Goal: Task Accomplishment & Management: Manage account settings

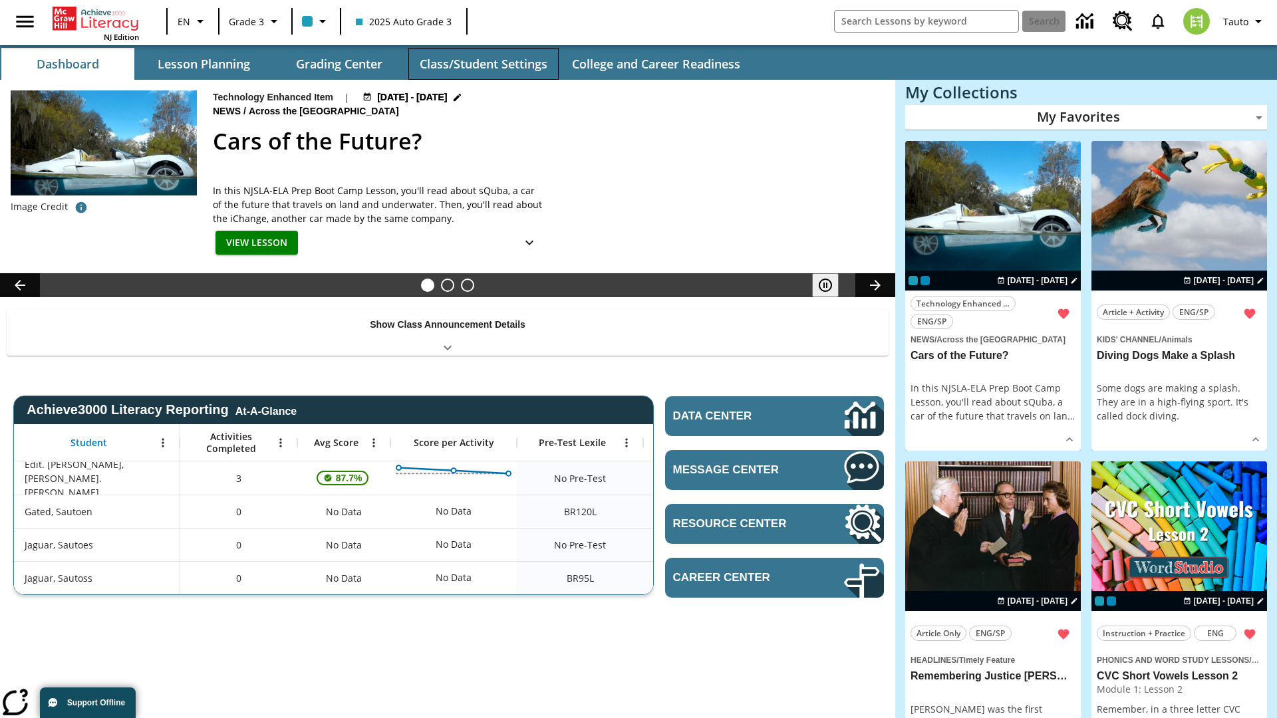
click at [483, 64] on button "Class/Student Settings" at bounding box center [483, 64] width 150 height 32
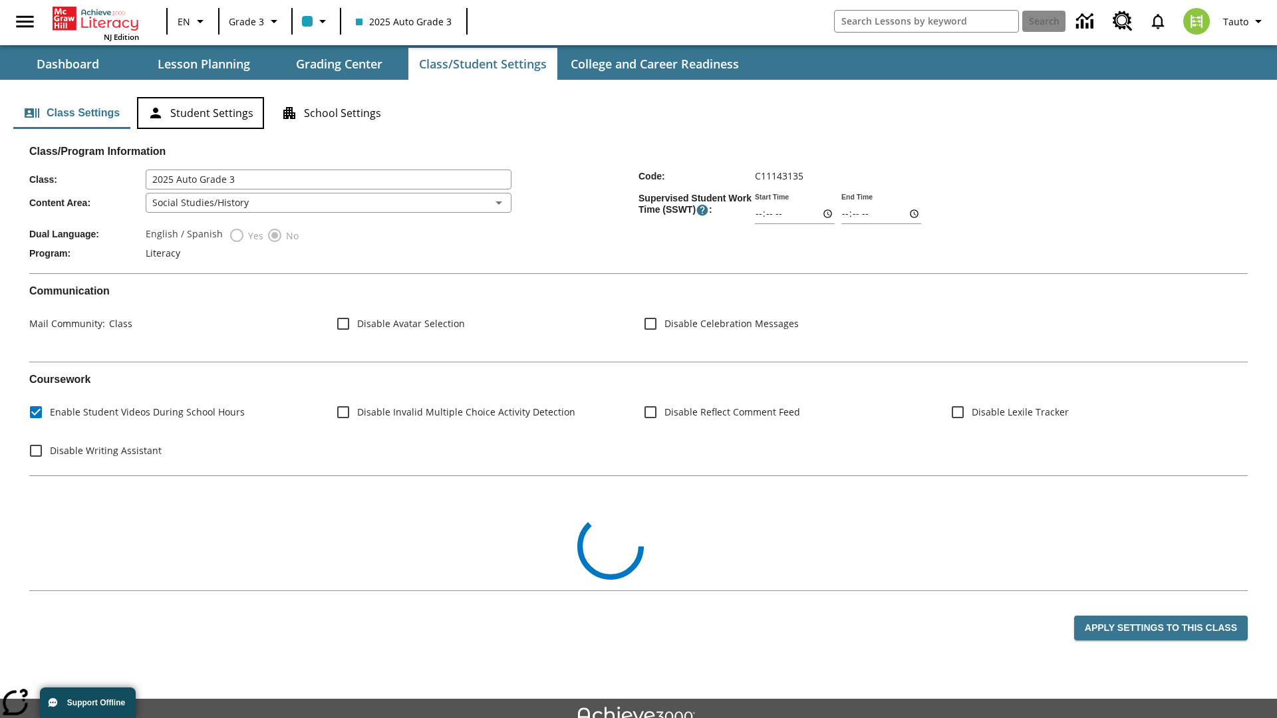
click at [200, 113] on button "Student Settings" at bounding box center [200, 113] width 127 height 32
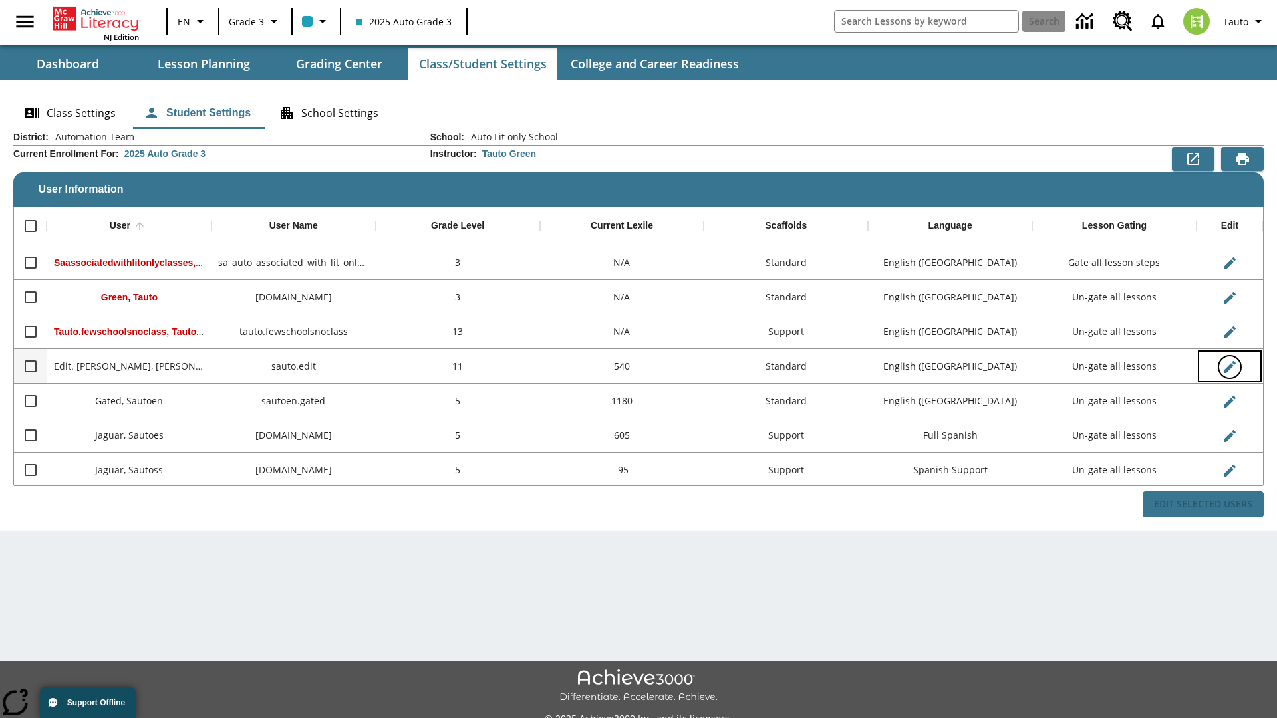
click at [1229, 366] on icon "Edit User" at bounding box center [1230, 367] width 12 height 12
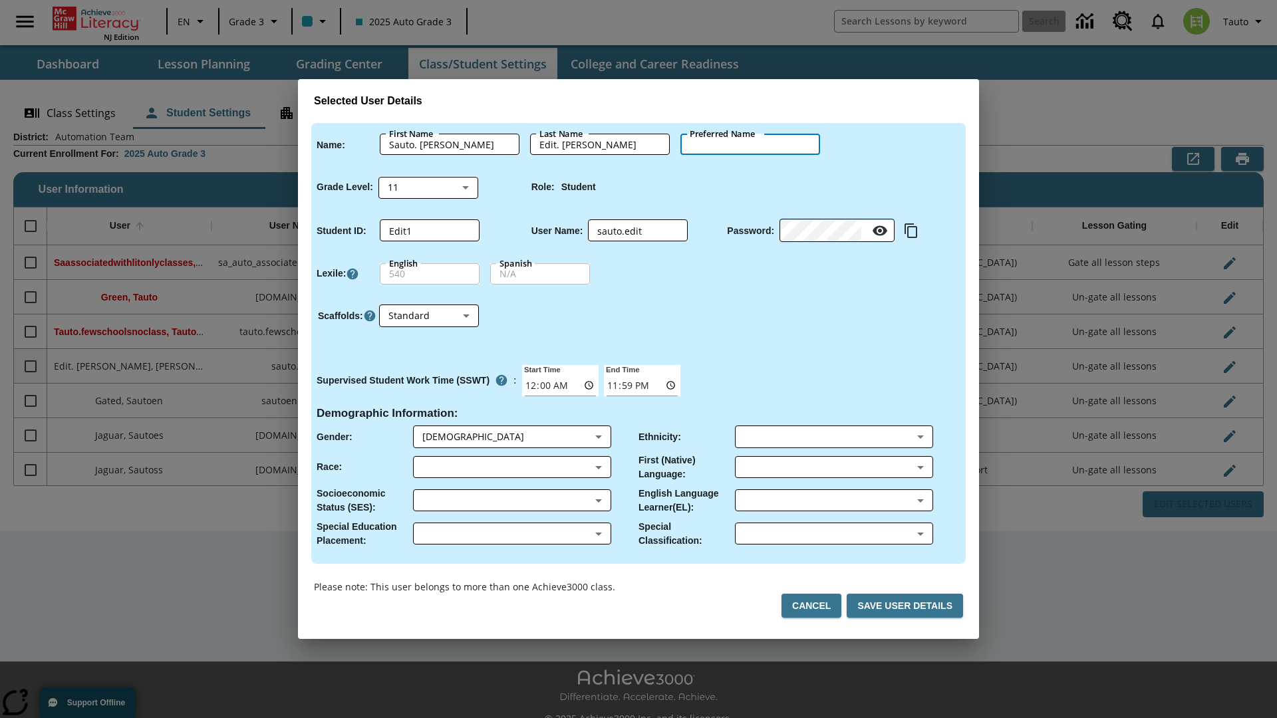
type input "[PERSON_NAME]"
click at [817, 606] on button "Cancel" at bounding box center [811, 606] width 60 height 25
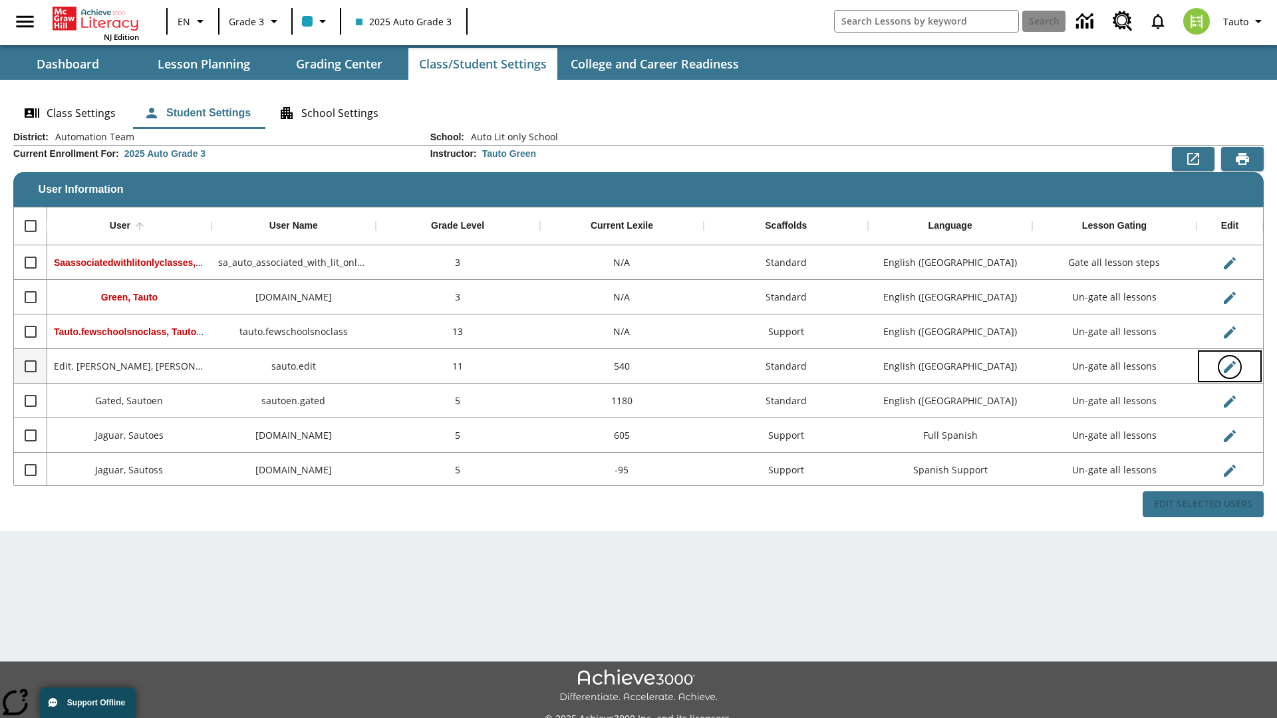
click at [1229, 366] on icon "Edit User" at bounding box center [1230, 367] width 12 height 12
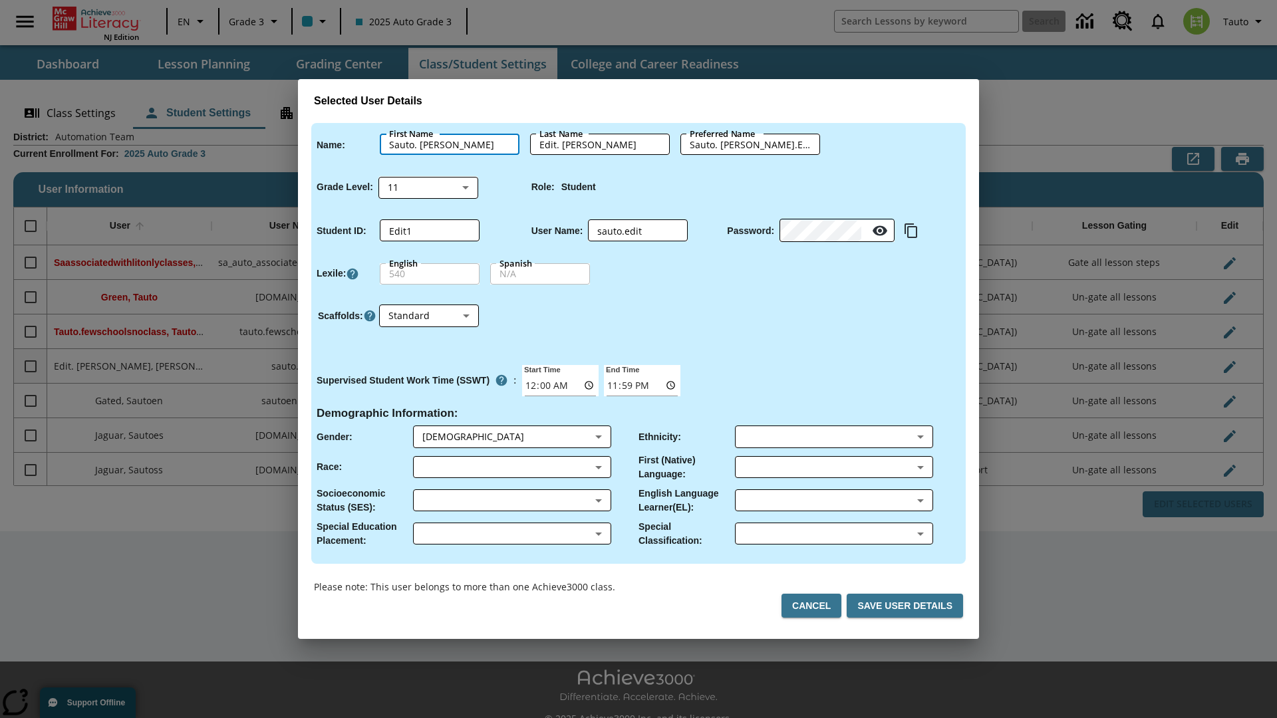
type input "Sauto. [PERSON_NAME]"
type input "Edit. [PERSON_NAME]"
type input "Sauto. [PERSON_NAME].Edit. [PERSON_NAME]"
click at [428, 187] on body "Skip to main content NJ Edition EN Grade 3 2025 Auto Grade 3 Search 0 Tauto Das…" at bounding box center [638, 373] width 1277 height 747
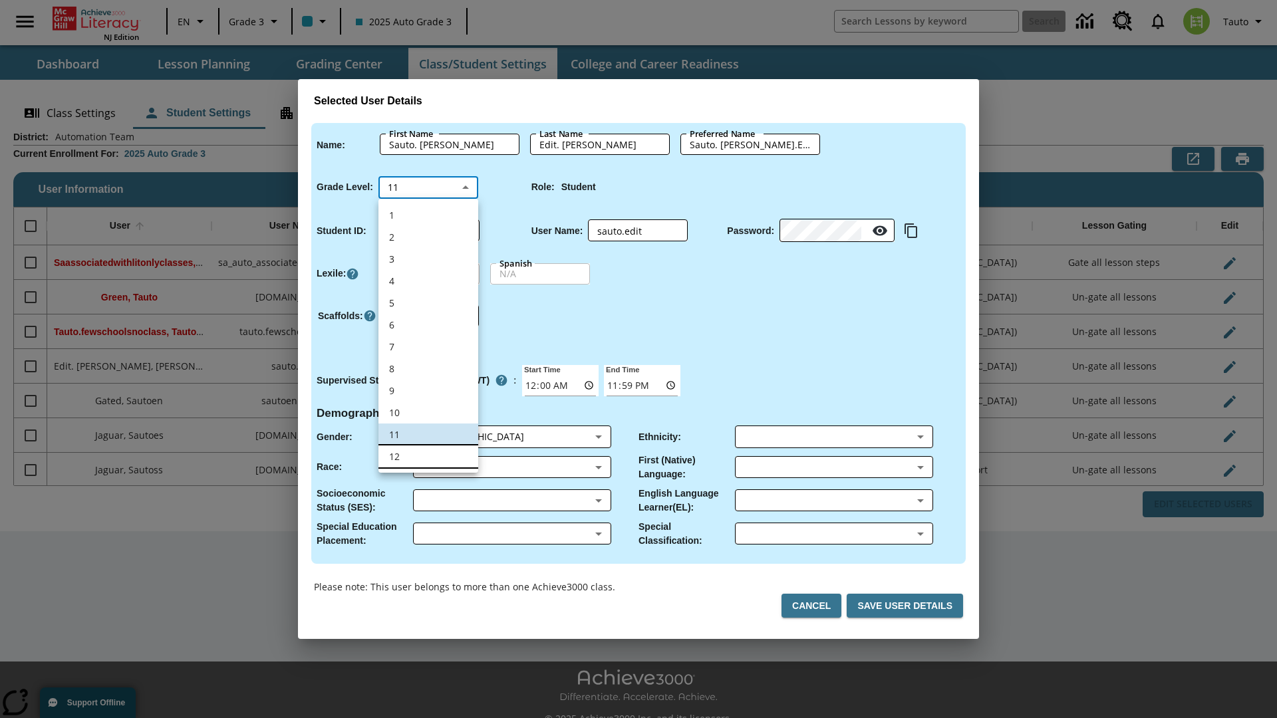
click at [428, 456] on li "12" at bounding box center [428, 457] width 100 height 22
type input "12"
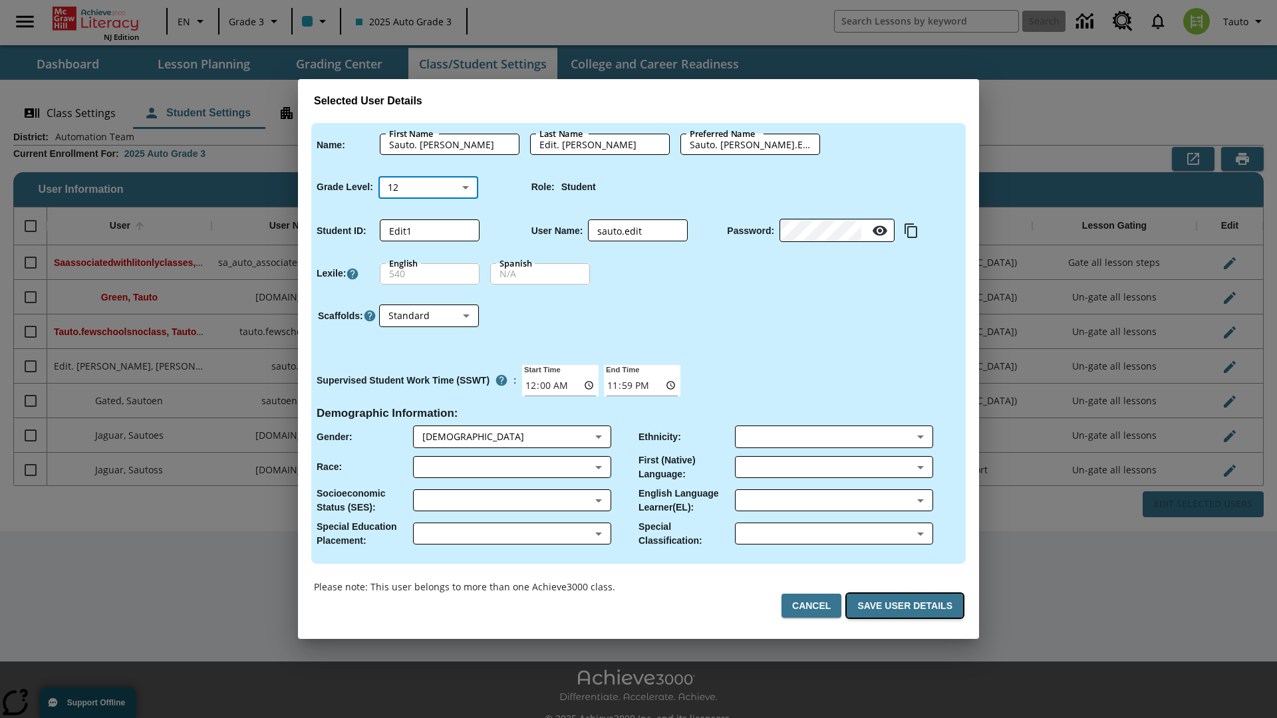
click at [907, 606] on button "Save User Details" at bounding box center [905, 606] width 116 height 25
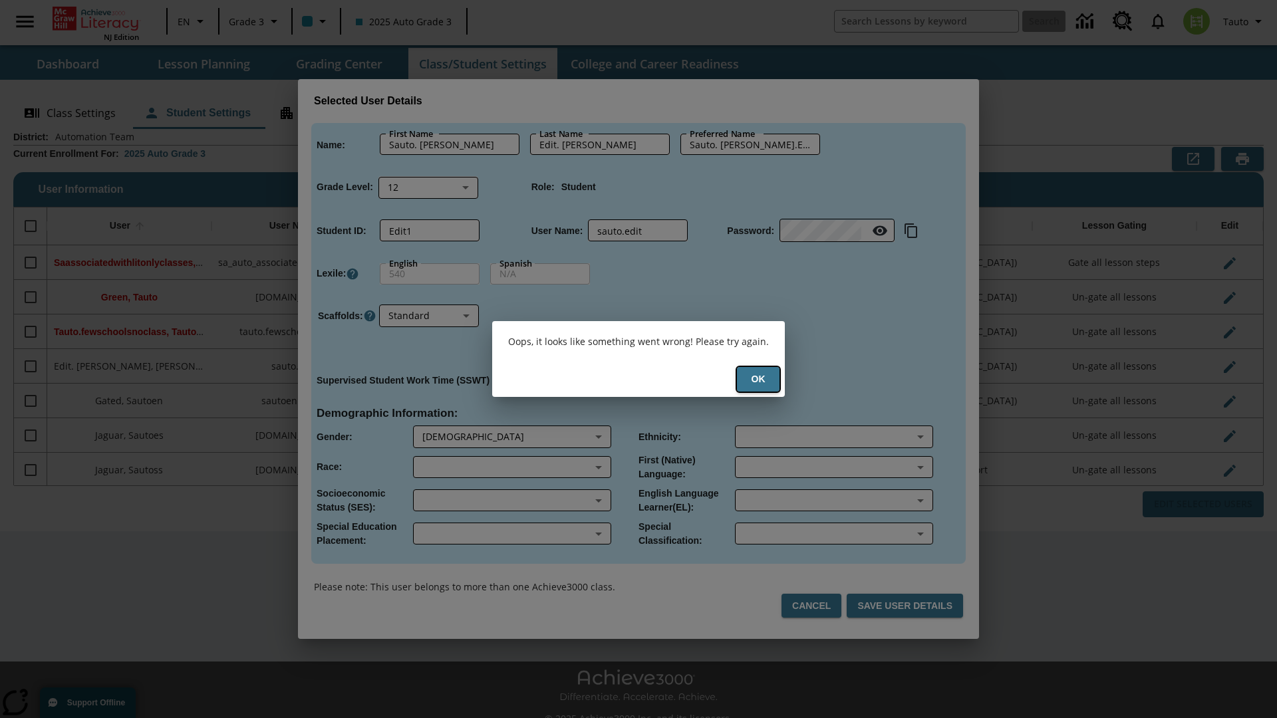
click at [758, 379] on button "Ok" at bounding box center [758, 379] width 43 height 25
